Goal: Transaction & Acquisition: Purchase product/service

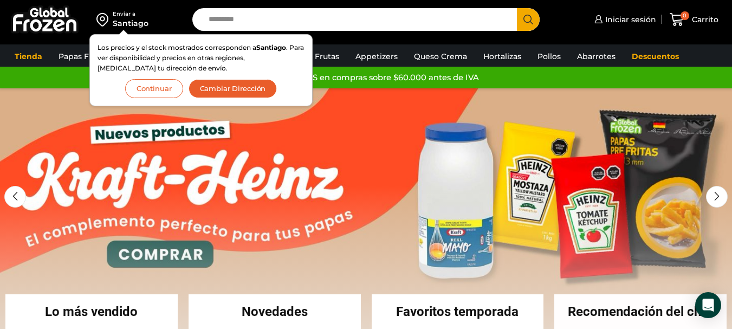
click at [171, 86] on button "Continuar" at bounding box center [154, 88] width 58 height 19
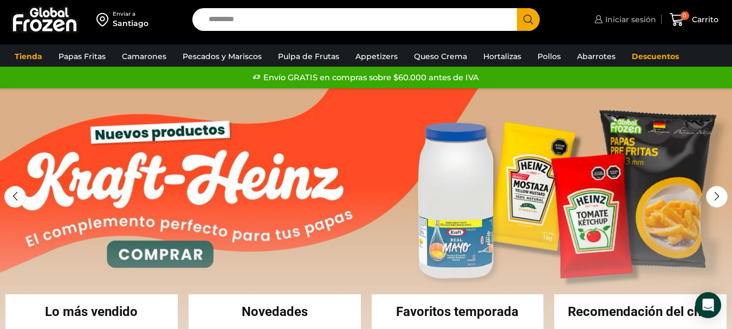
click at [623, 22] on span "Iniciar sesión" at bounding box center [629, 19] width 54 height 11
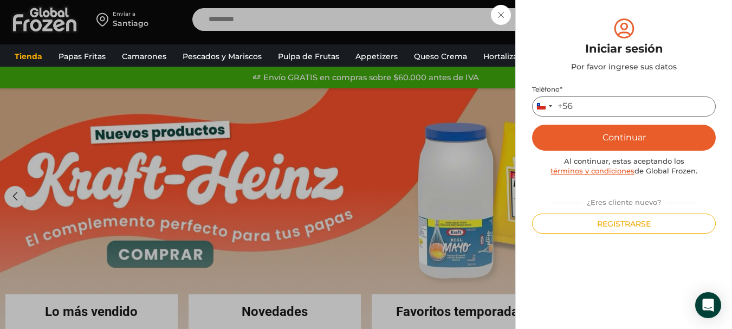
click at [608, 102] on input "Teléfono *" at bounding box center [624, 106] width 184 height 20
type input "*********"
click at [612, 135] on button "Continuar" at bounding box center [624, 138] width 184 height 26
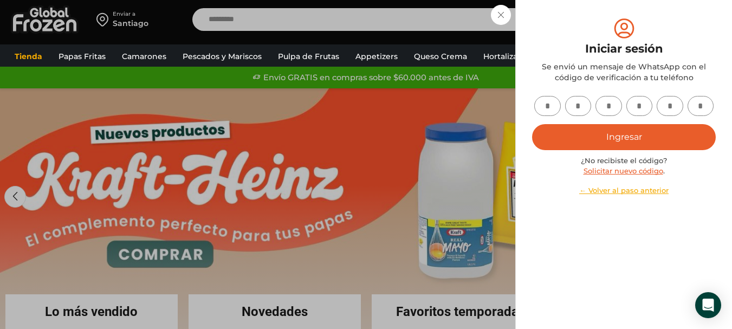
click at [549, 103] on input "text" at bounding box center [547, 106] width 27 height 20
type input "*"
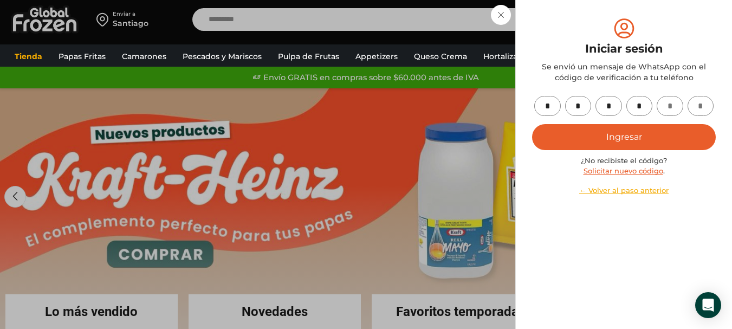
type input "*"
click at [674, 143] on button "Ingresar" at bounding box center [624, 137] width 184 height 26
click at [664, 136] on button "Ingresar" at bounding box center [624, 137] width 184 height 26
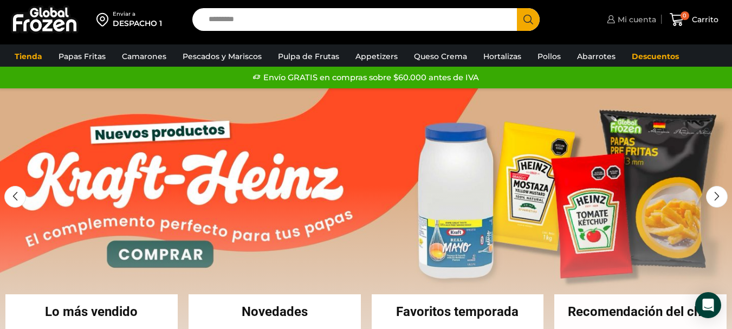
click at [642, 15] on span "Mi cuenta" at bounding box center [635, 19] width 41 height 11
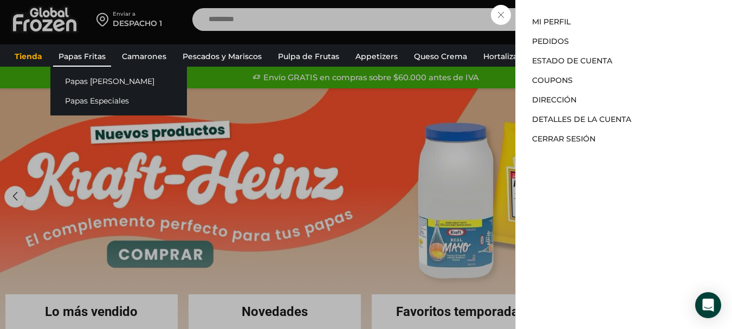
click at [103, 58] on link "Papas Fritas" at bounding box center [82, 56] width 58 height 21
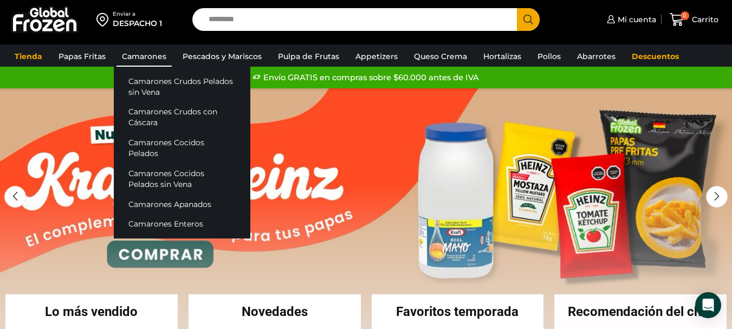
click at [138, 56] on link "Camarones" at bounding box center [143, 56] width 55 height 21
click at [160, 82] on link "Camarones Crudos Pelados sin Vena" at bounding box center [182, 86] width 136 height 31
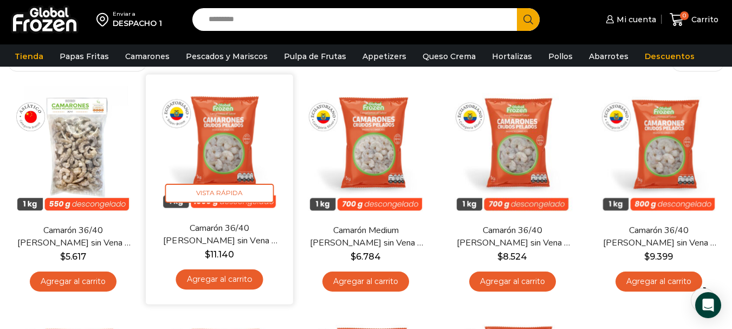
scroll to position [108, 0]
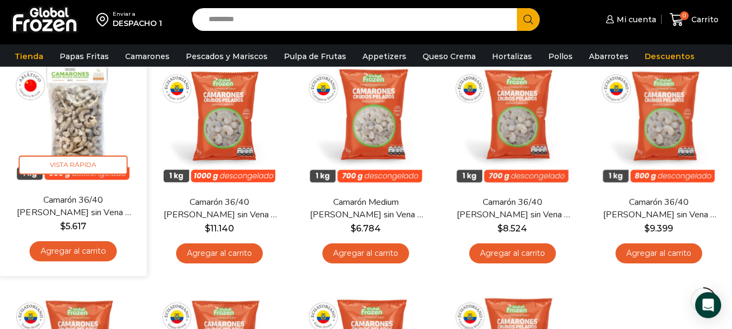
click at [102, 251] on link "Agregar al carrito" at bounding box center [73, 251] width 87 height 20
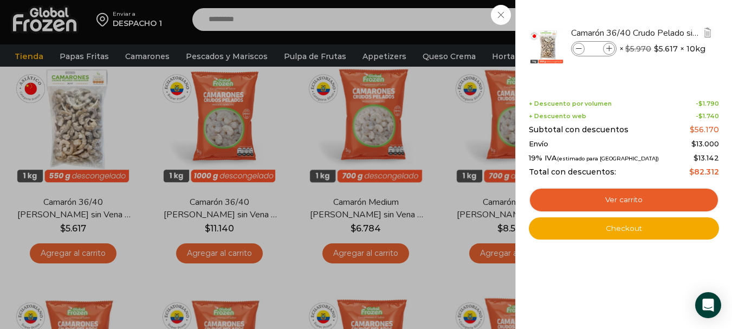
click at [610, 42] on div "Camarón 36/40 Crudo Pelado sin Vena - Bronze - Caja 10 kg cantidad *" at bounding box center [593, 48] width 45 height 15
click at [610, 46] on icon at bounding box center [609, 49] width 6 height 6
type input "*"
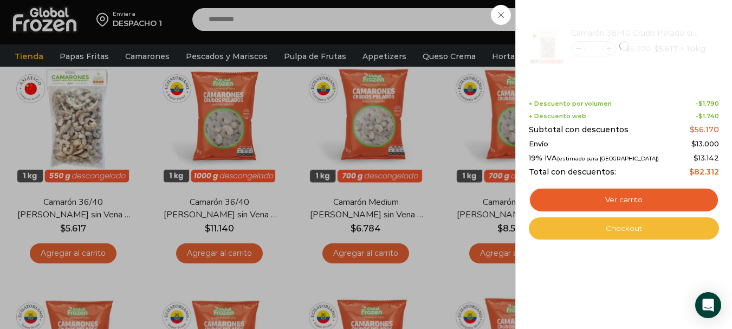
click at [640, 227] on link "Checkout" at bounding box center [624, 228] width 190 height 23
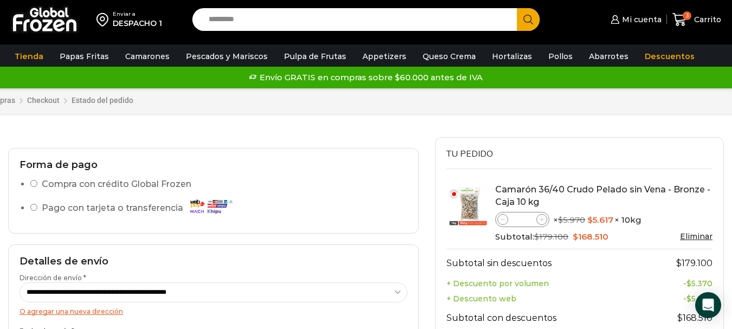
click at [500, 221] on icon at bounding box center [502, 219] width 5 height 5
type input "*"
click at [628, 237] on div "Subtotal: $ 179.100 Original price was: $179.100. $ 168.510 Current price is: $…" at bounding box center [603, 237] width 217 height 12
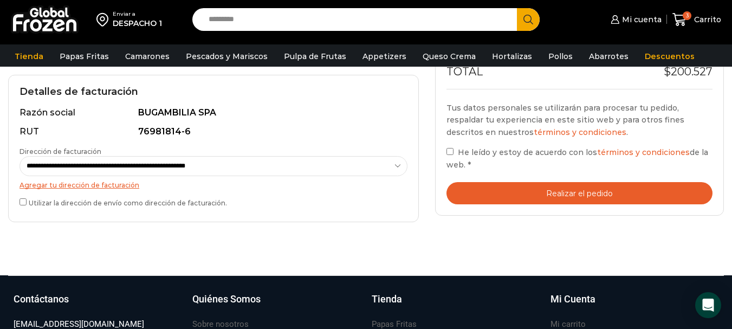
scroll to position [325, 0]
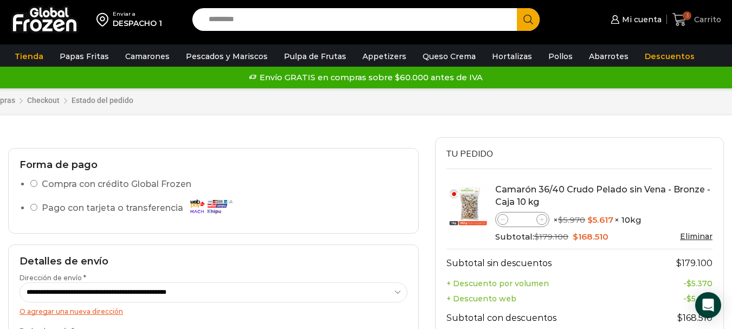
click at [701, 18] on span "Carrito" at bounding box center [706, 19] width 30 height 11
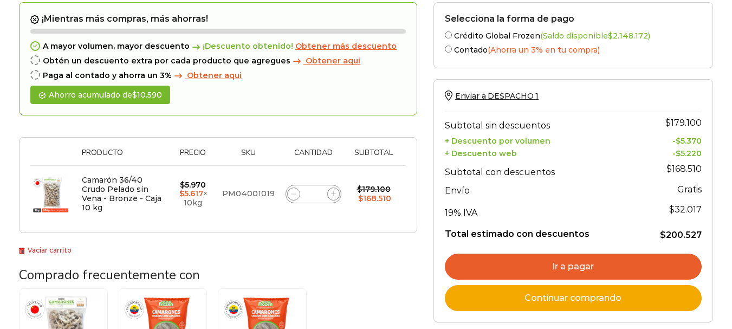
click at [296, 194] on span at bounding box center [293, 193] width 13 height 13
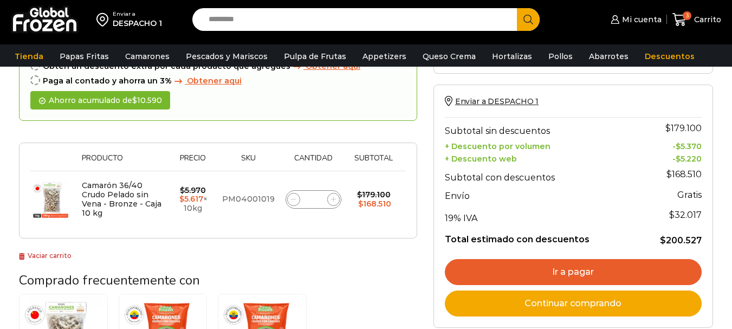
click at [289, 197] on span at bounding box center [293, 199] width 13 height 13
type input "*"
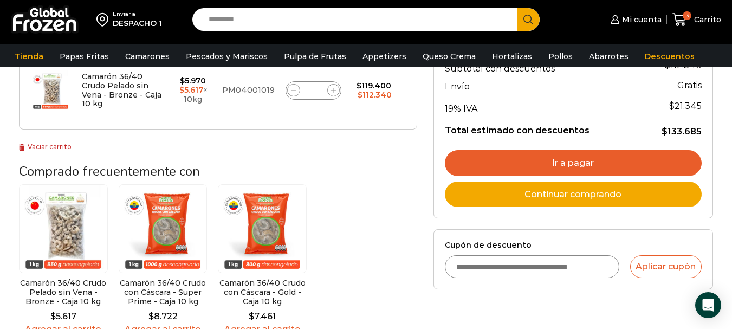
scroll to position [278, 0]
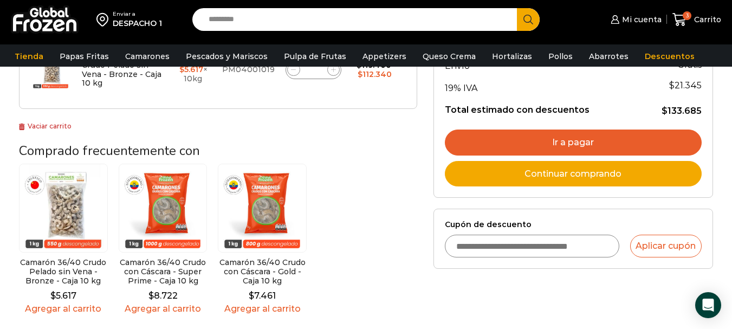
click at [613, 138] on link "Ir a pagar" at bounding box center [573, 142] width 257 height 26
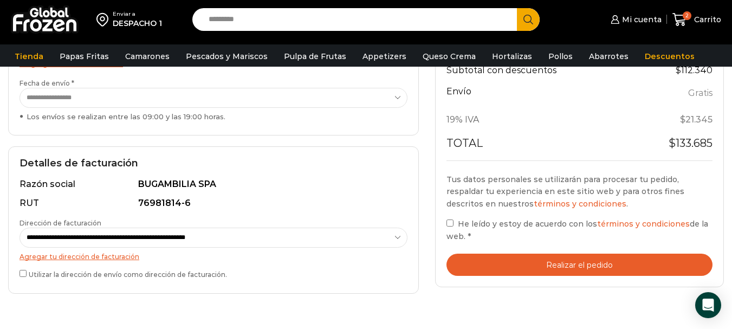
scroll to position [271, 0]
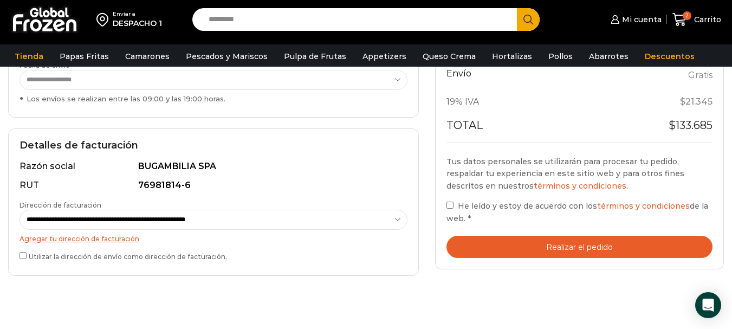
click at [563, 255] on button "Realizar el pedido" at bounding box center [579, 247] width 266 height 22
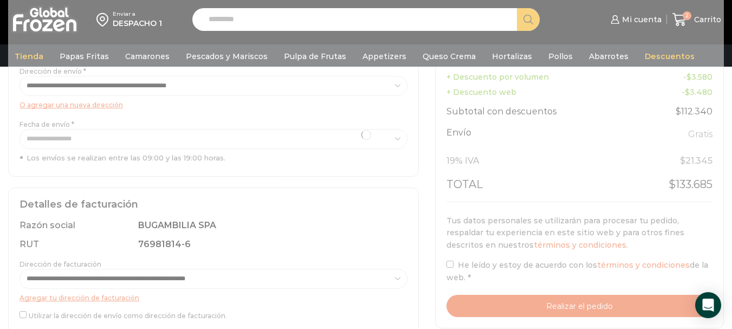
scroll to position [0, 0]
